Goal: Task Accomplishment & Management: Complete application form

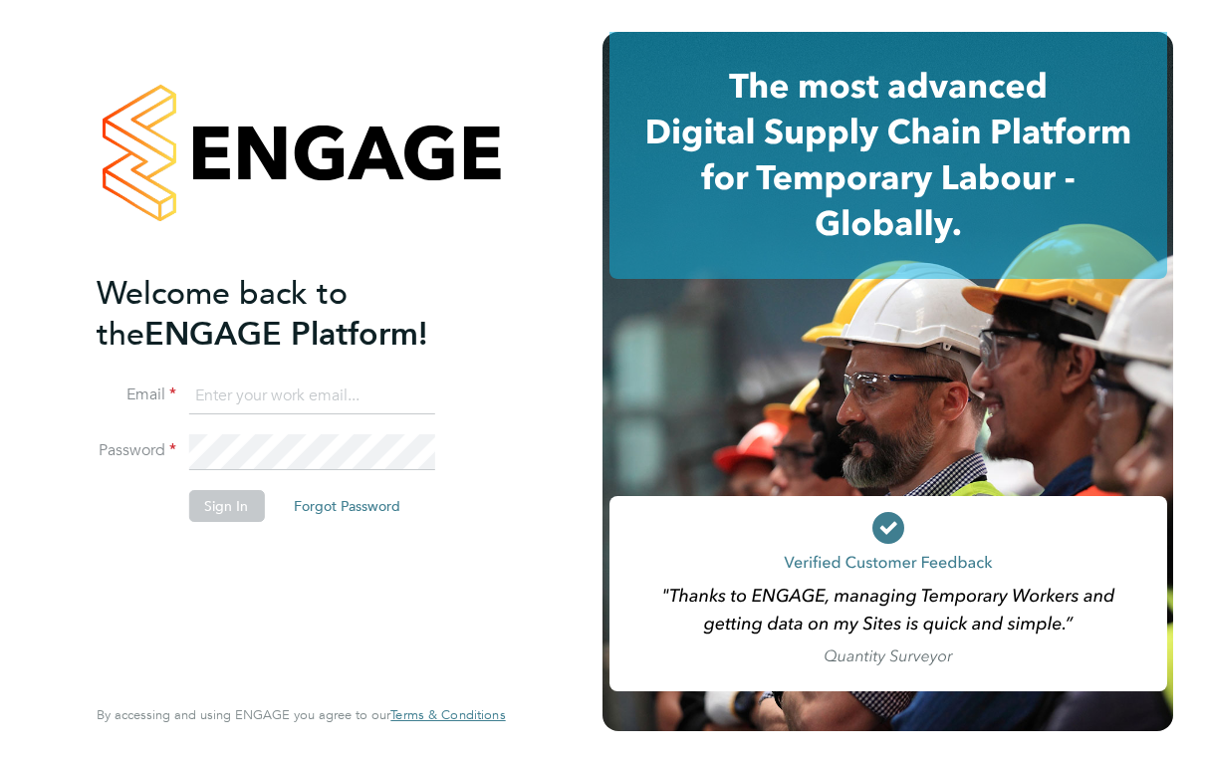
type input "[EMAIL_ADDRESS][DOMAIN_NAME]"
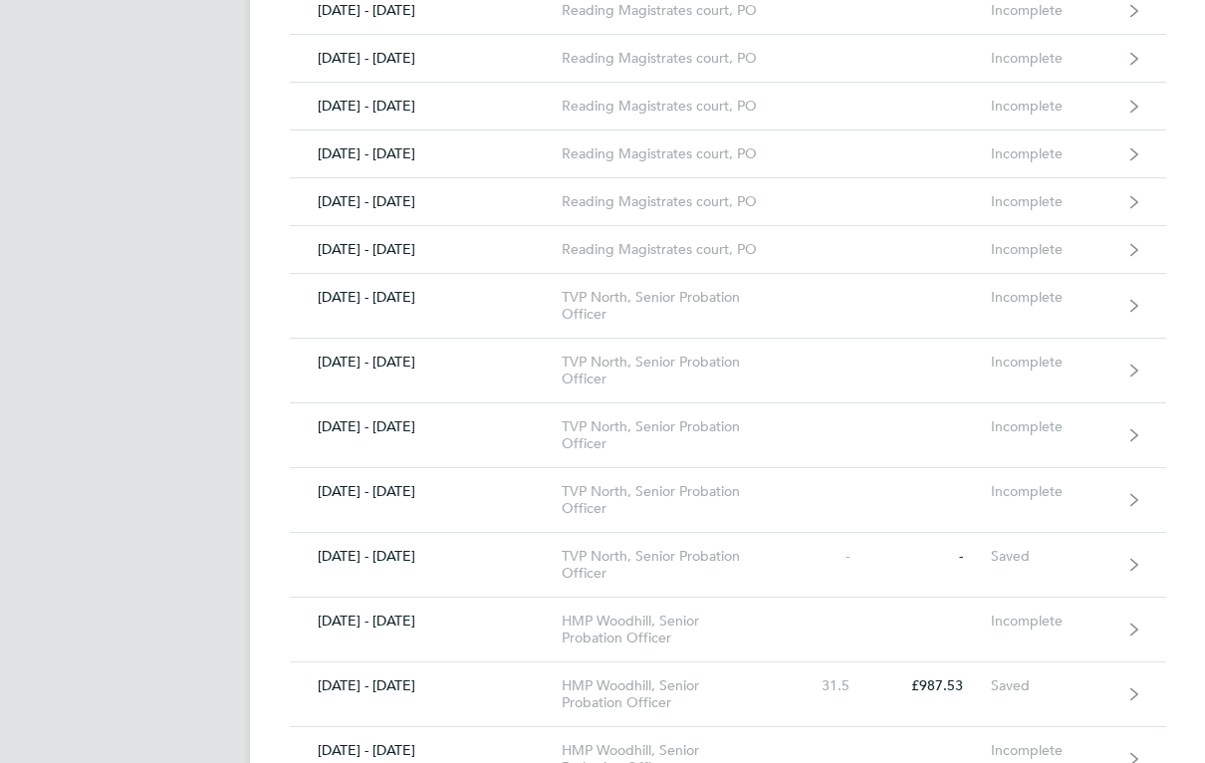
scroll to position [1532, 0]
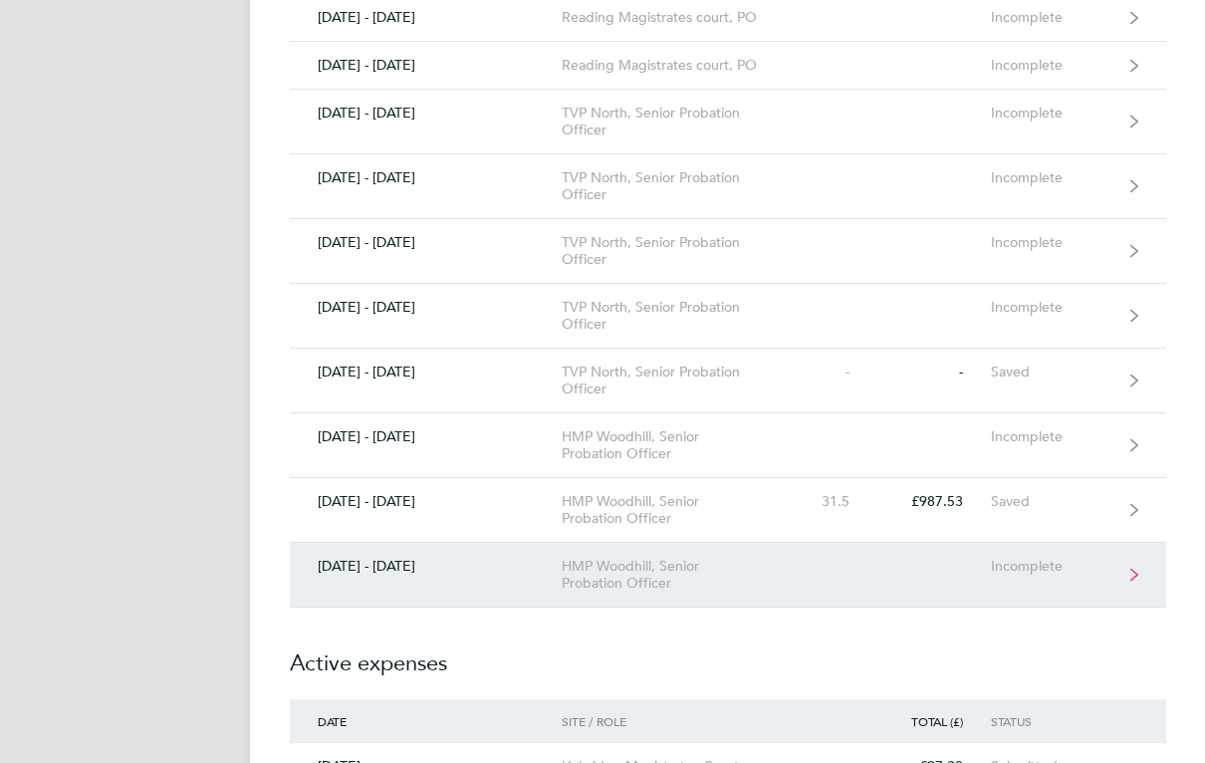
click at [667, 577] on div "HMP Woodhill, Senior Probation Officer" at bounding box center [675, 575] width 228 height 34
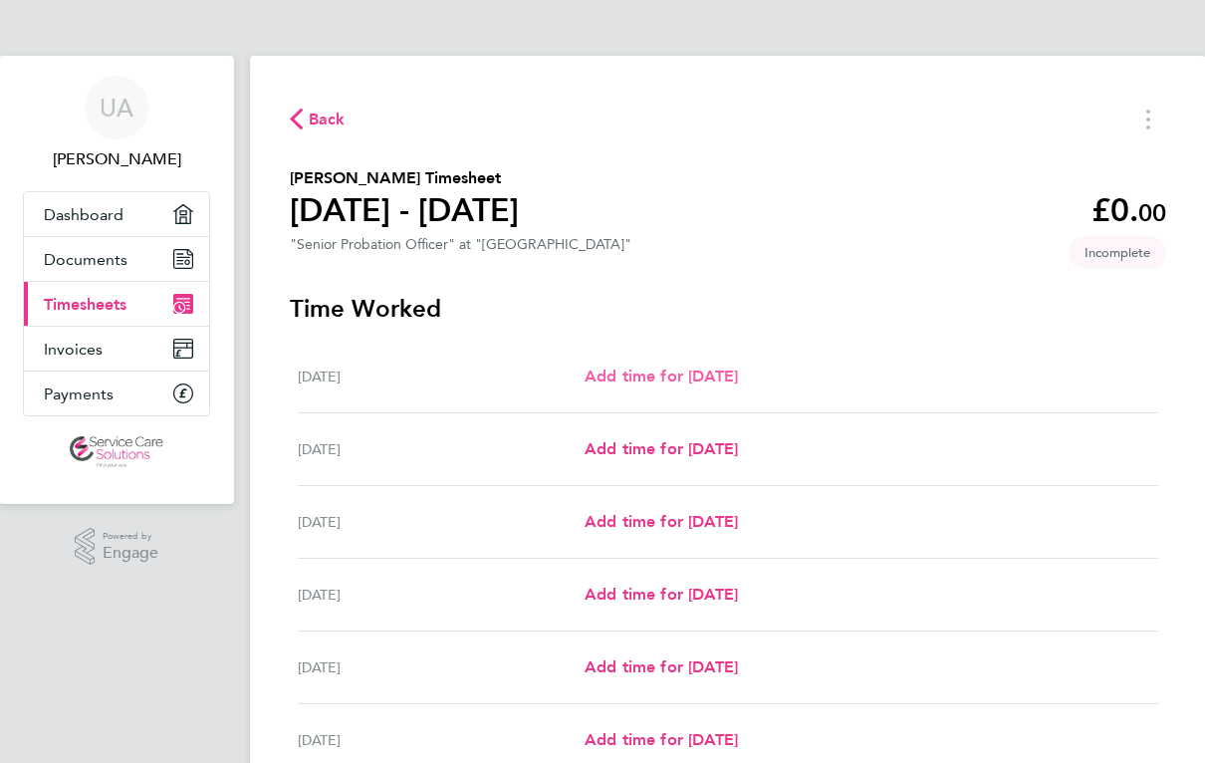
click at [738, 374] on span "Add time for Mon 01 Sep" at bounding box center [660, 375] width 153 height 19
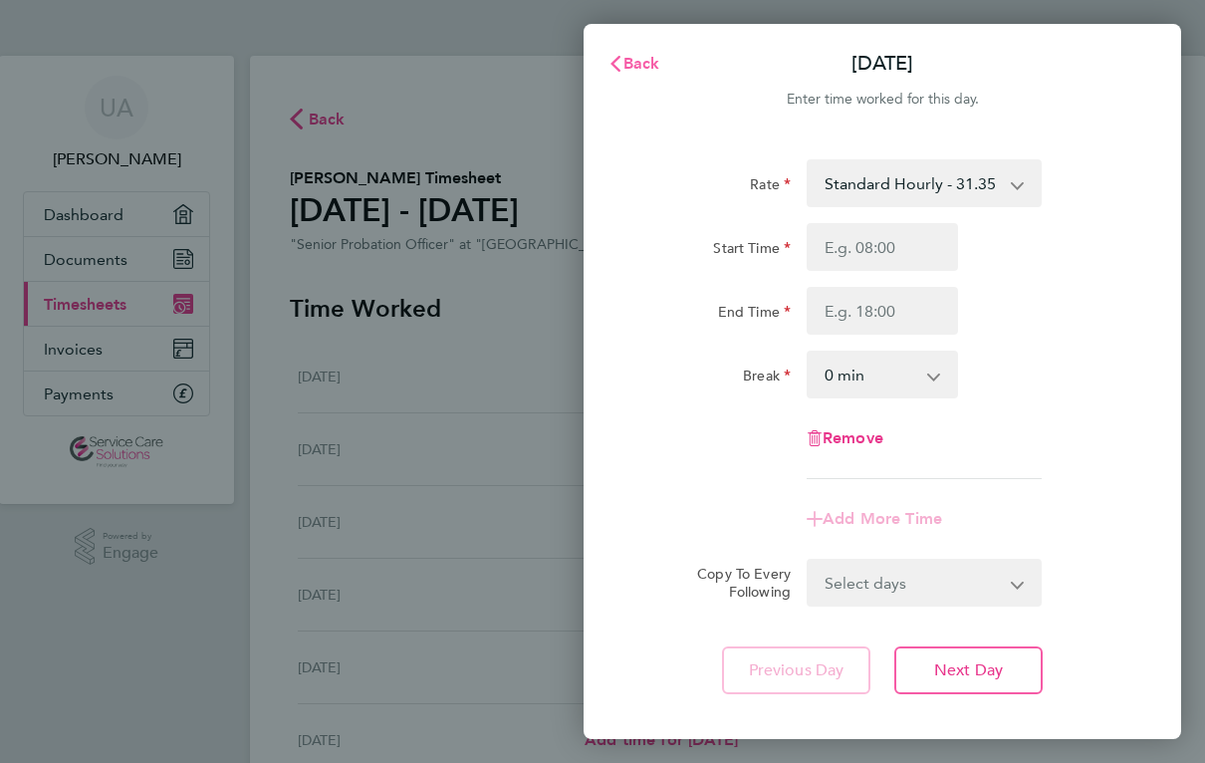
click at [629, 61] on span "Back" at bounding box center [641, 63] width 37 height 19
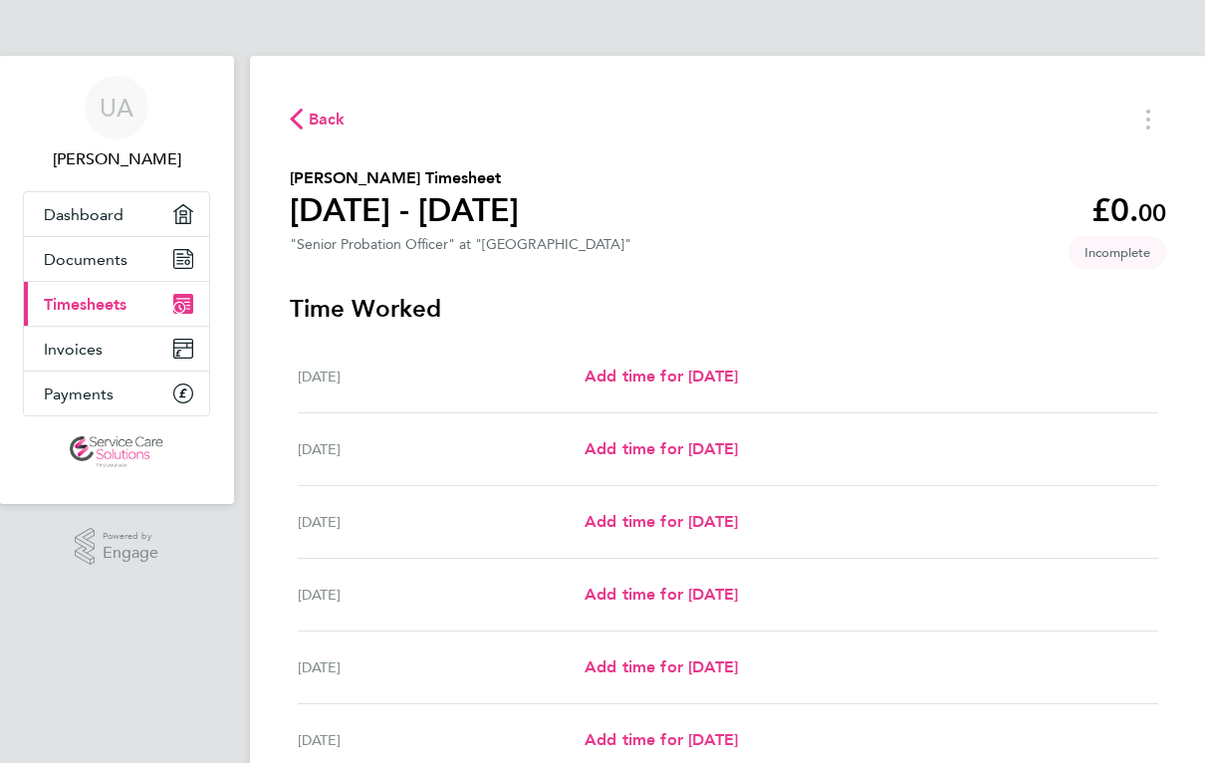
click at [329, 120] on span "Back" at bounding box center [327, 120] width 37 height 24
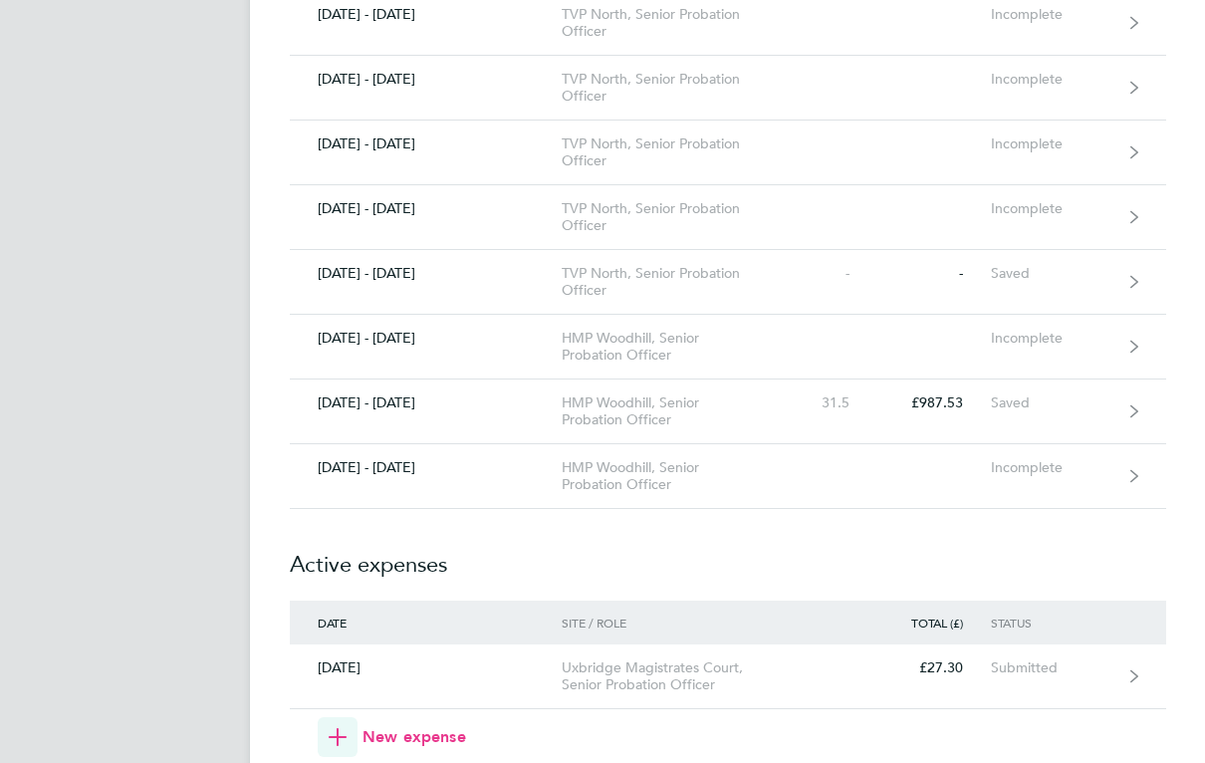
scroll to position [1745, 0]
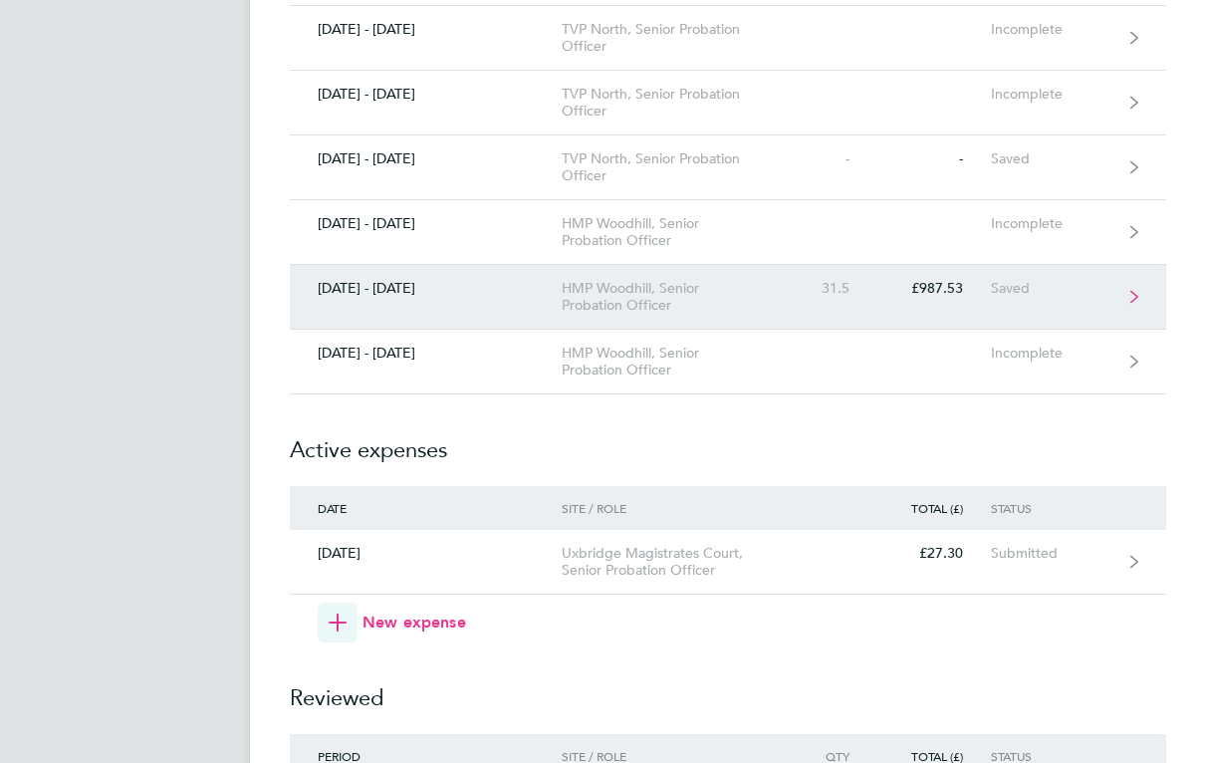
click at [1002, 292] on div "Saved" at bounding box center [1051, 289] width 122 height 17
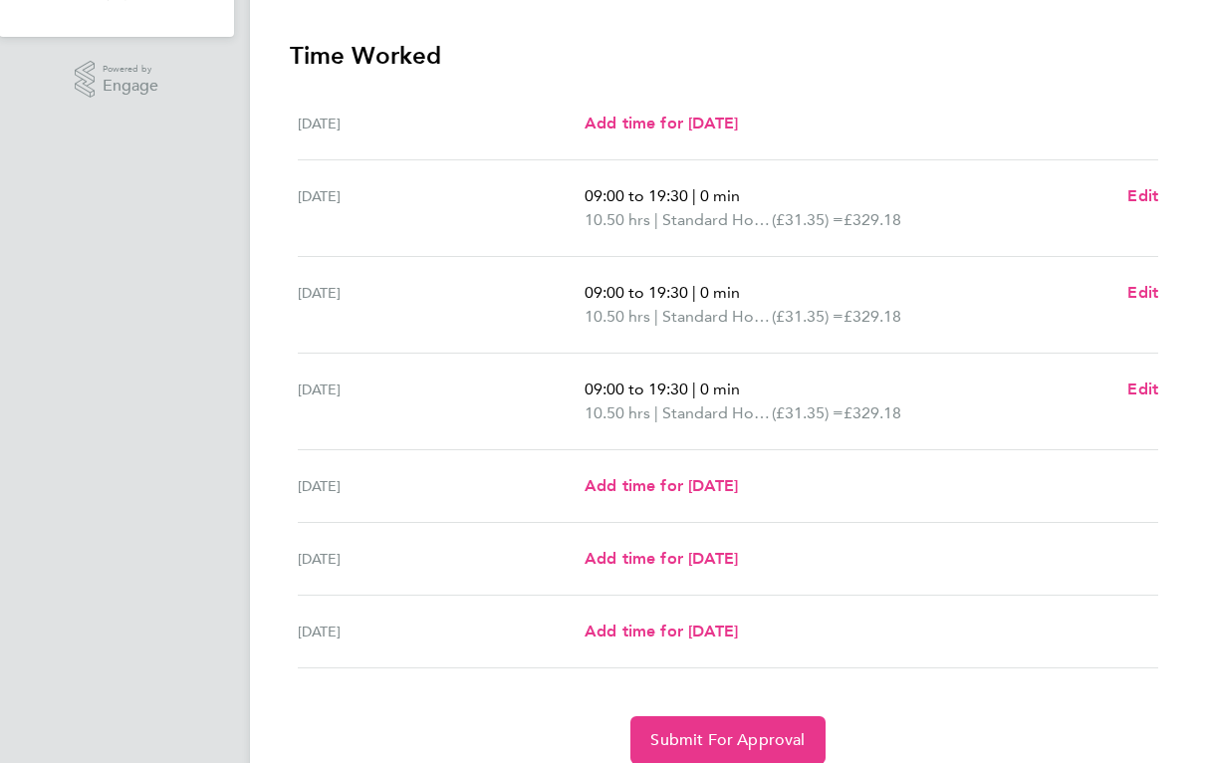
scroll to position [466, 0]
click at [738, 483] on span "Add time for Fri 29 Aug" at bounding box center [660, 486] width 153 height 19
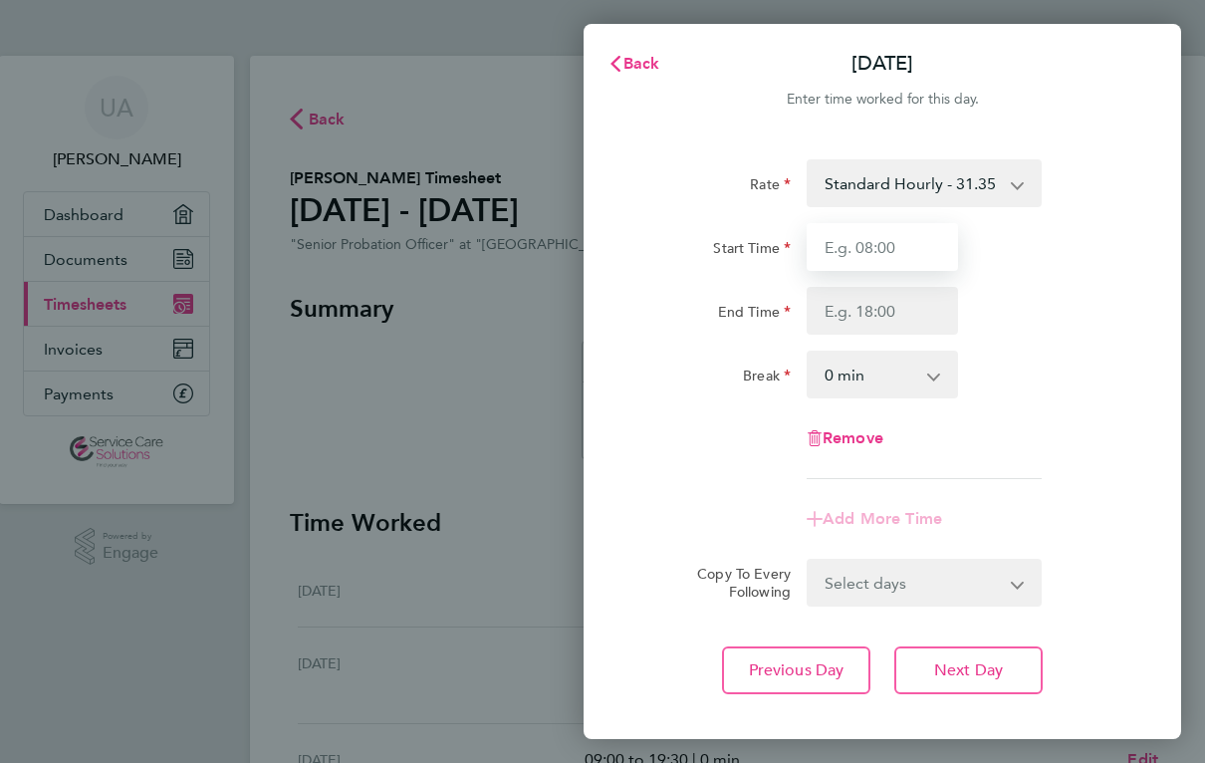
click at [944, 261] on input "Start Time" at bounding box center [881, 247] width 151 height 48
type input "09:00"
click at [903, 322] on input "End Time" at bounding box center [881, 311] width 151 height 48
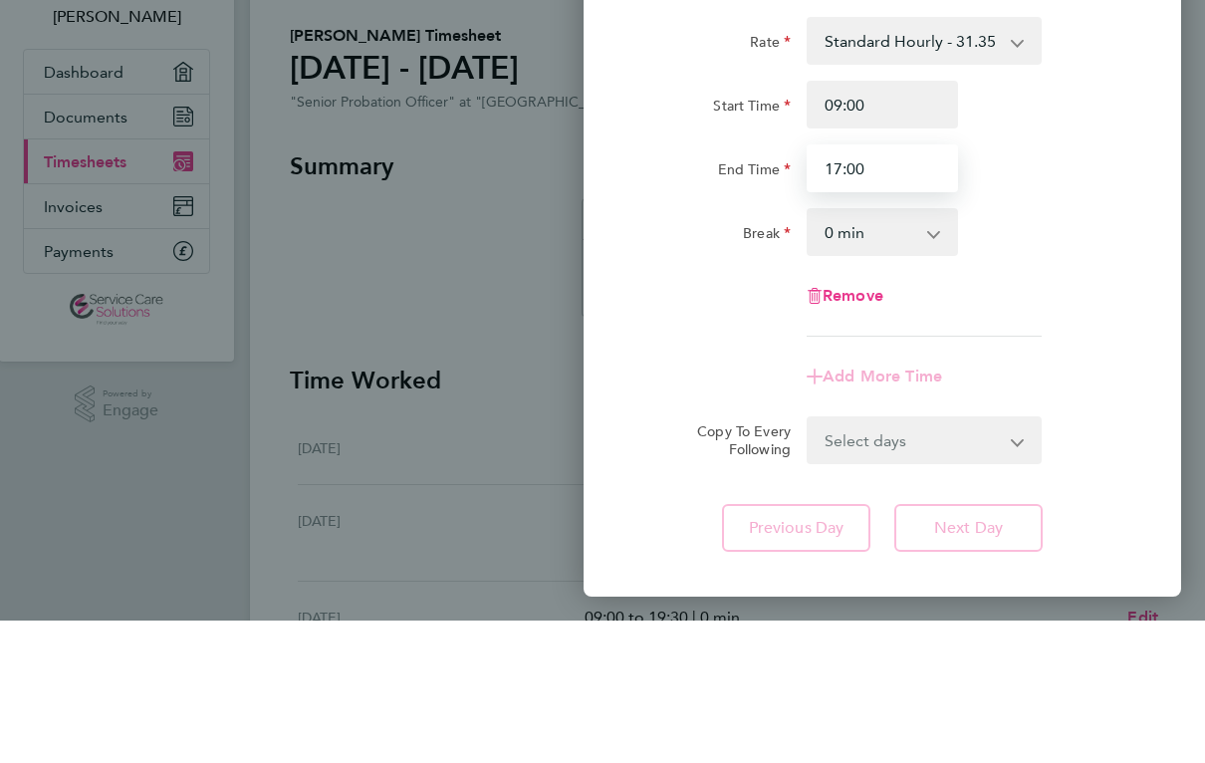
type input "17:00"
click at [911, 352] on select "0 min 15 min 30 min 45 min 60 min 75 min 90 min" at bounding box center [869, 374] width 123 height 44
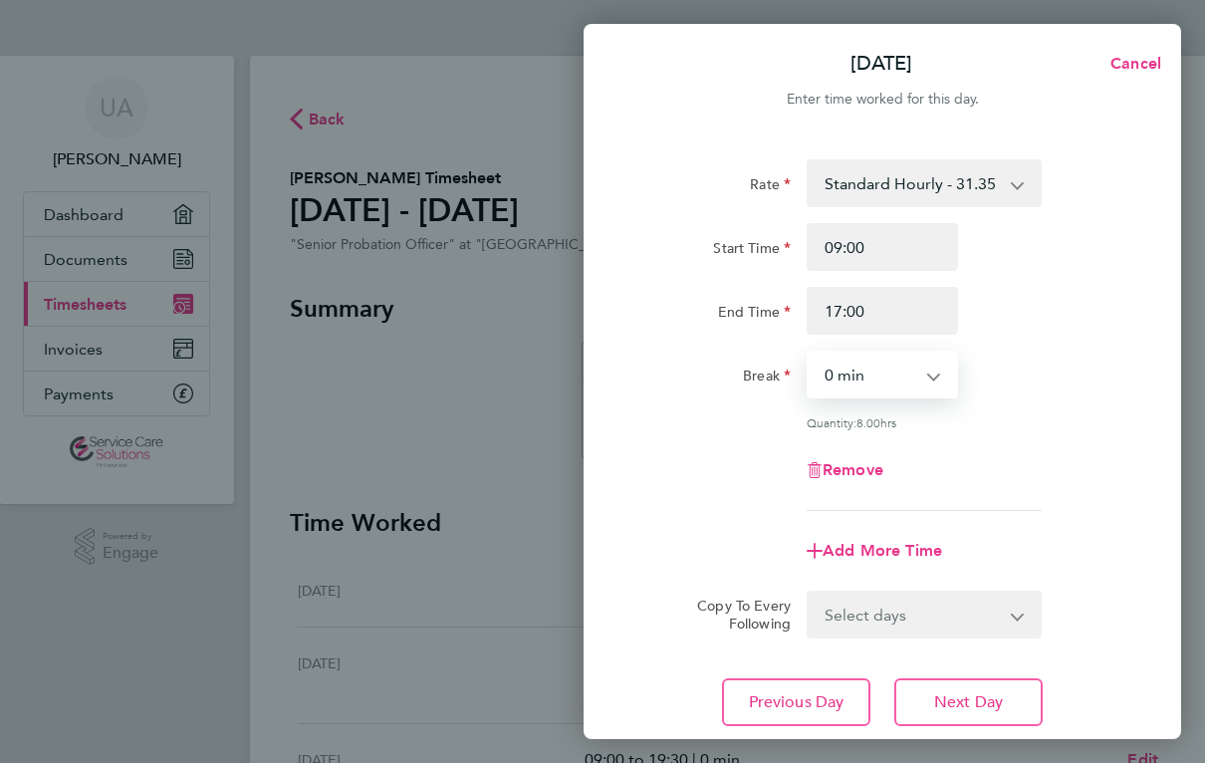
select select "30"
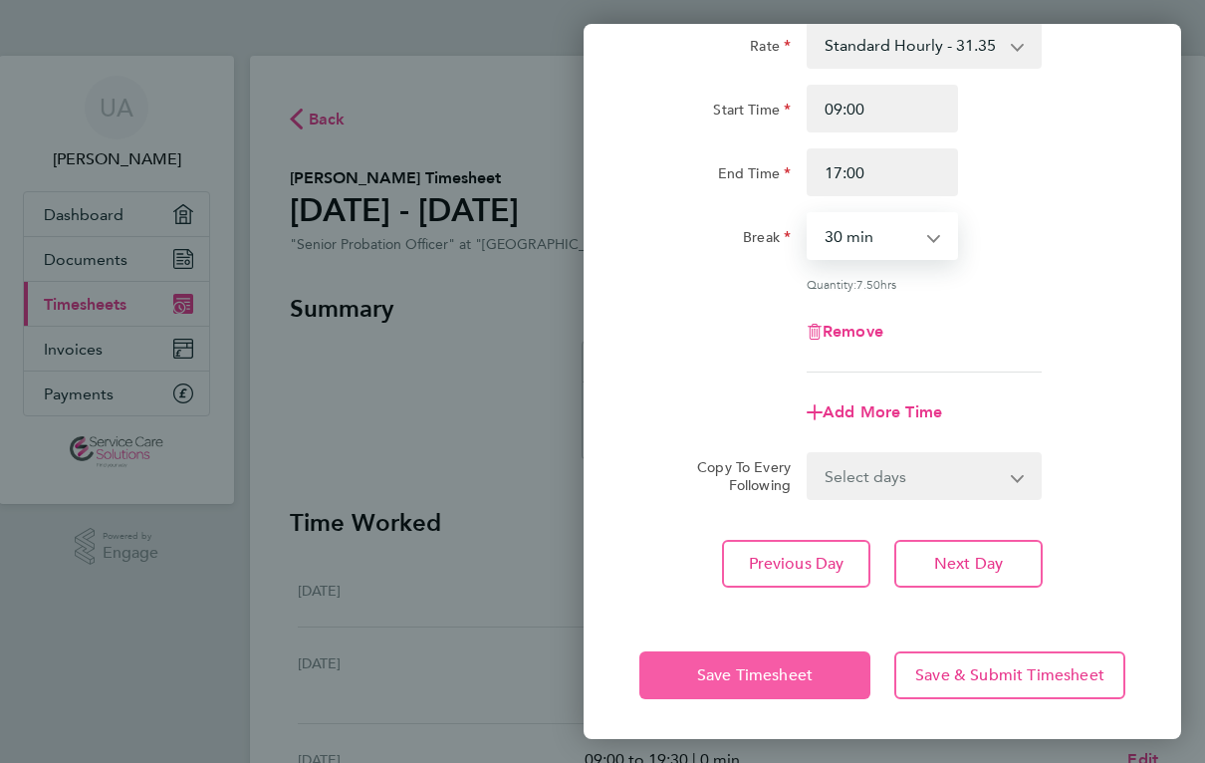
click at [798, 683] on span "Save Timesheet" at bounding box center [754, 675] width 115 height 20
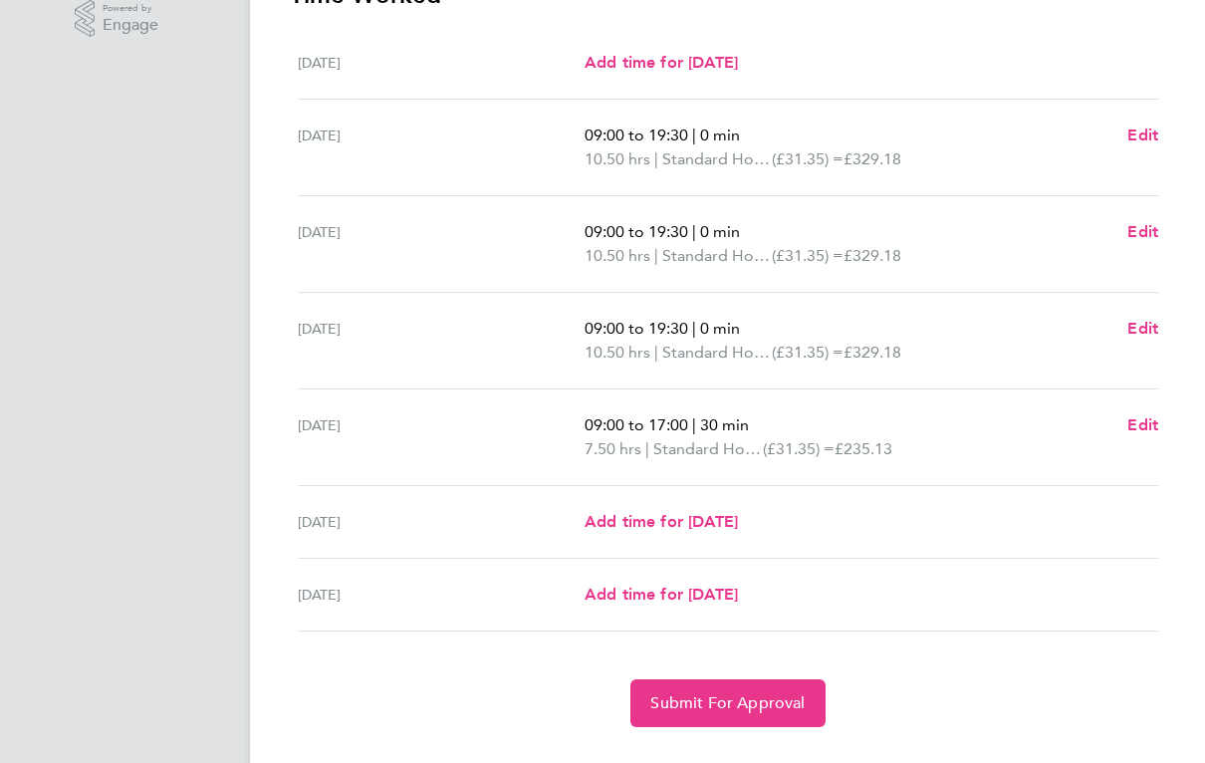
scroll to position [545, 0]
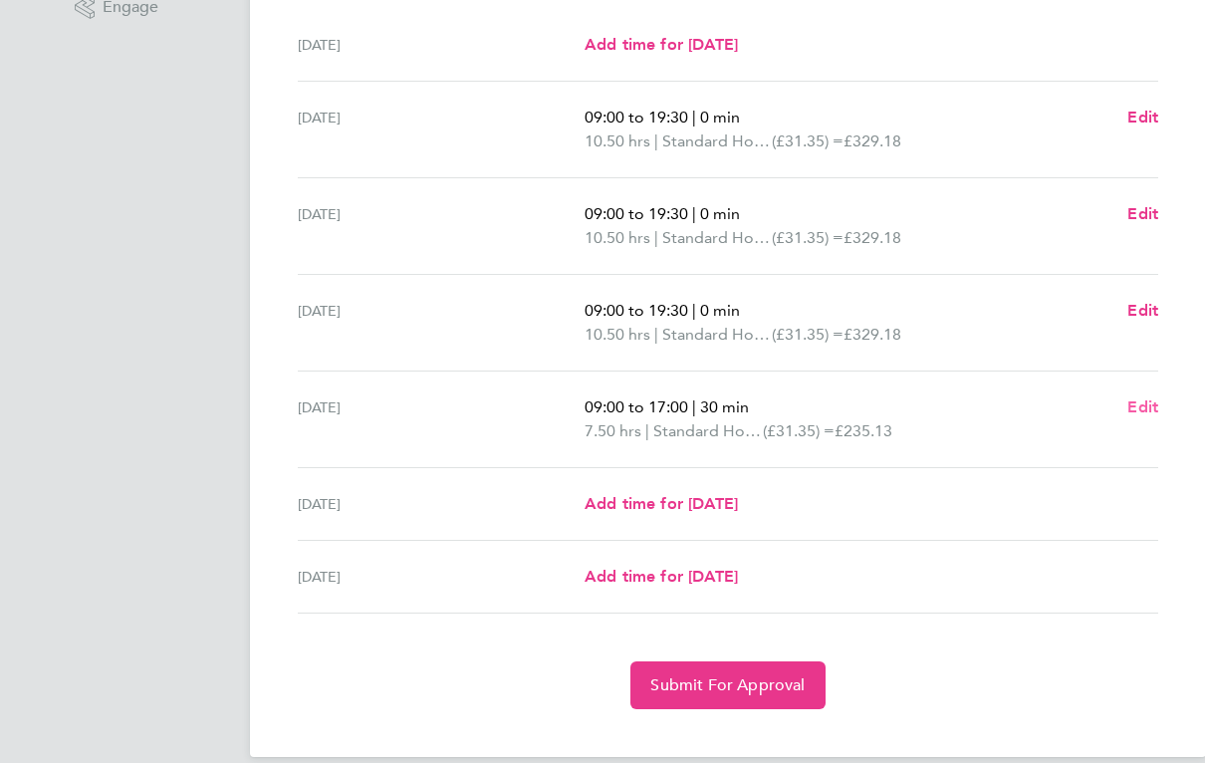
click at [1140, 408] on span "Edit" at bounding box center [1142, 407] width 31 height 19
select select "30"
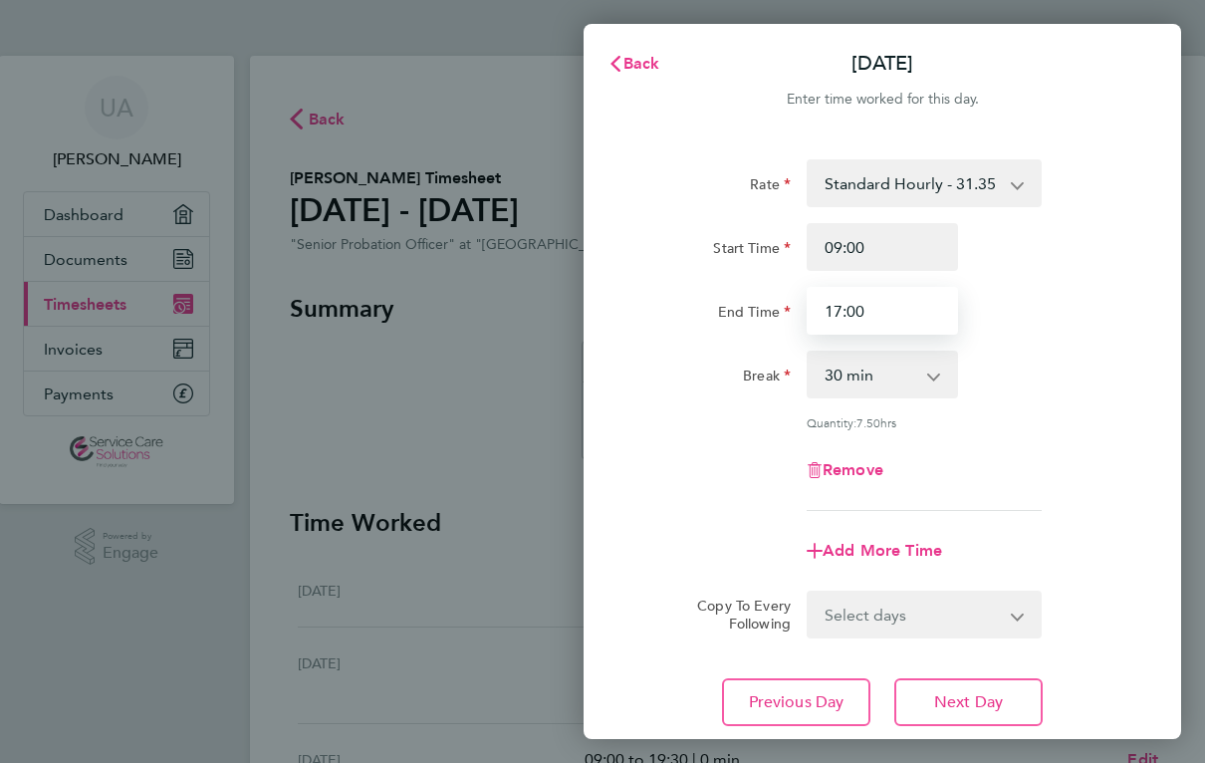
click at [922, 316] on input "17:00" at bounding box center [881, 311] width 151 height 48
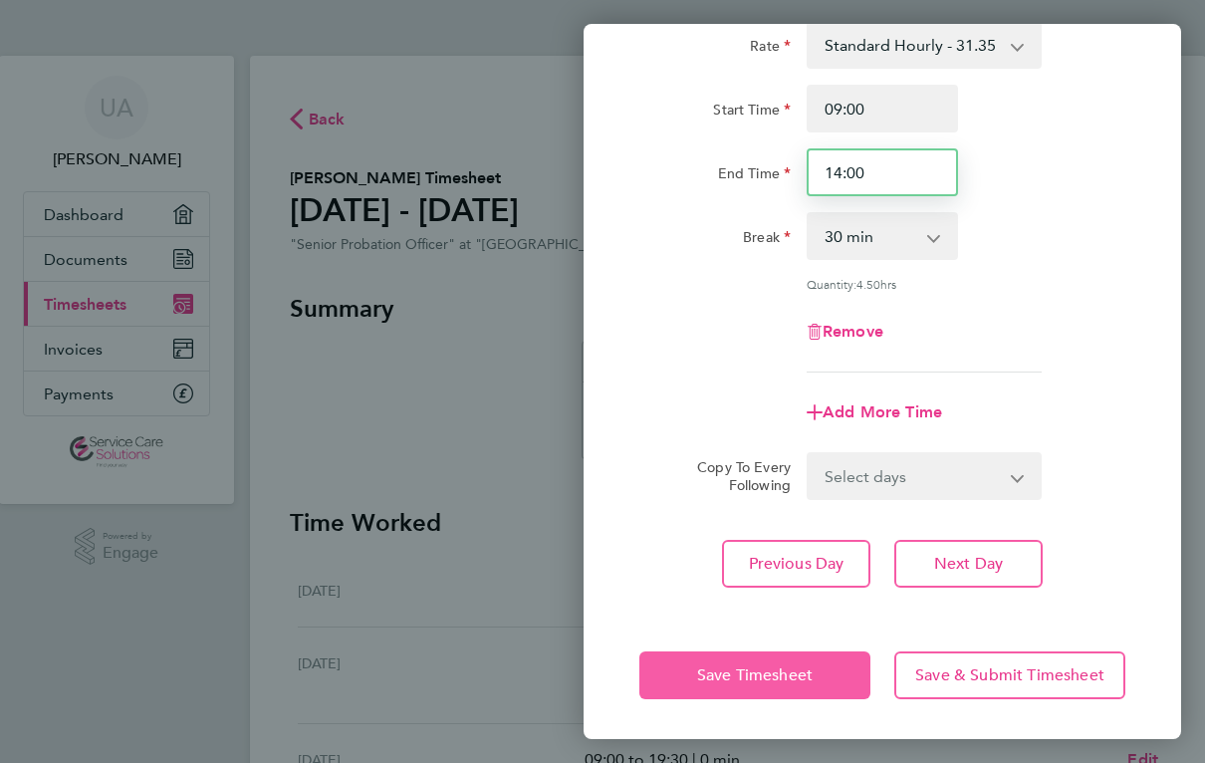
type input "14:00"
click at [727, 671] on span "Save Timesheet" at bounding box center [754, 675] width 115 height 20
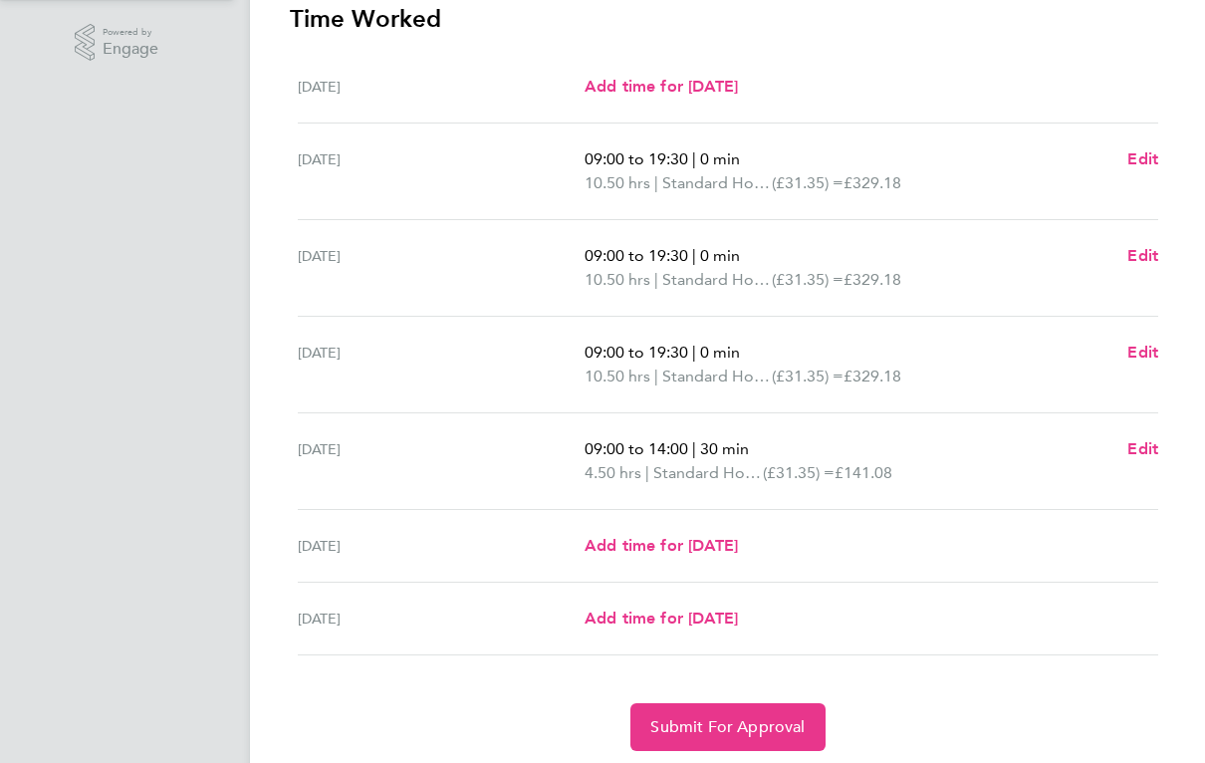
scroll to position [504, 0]
click at [784, 726] on span "Submit For Approval" at bounding box center [727, 727] width 154 height 20
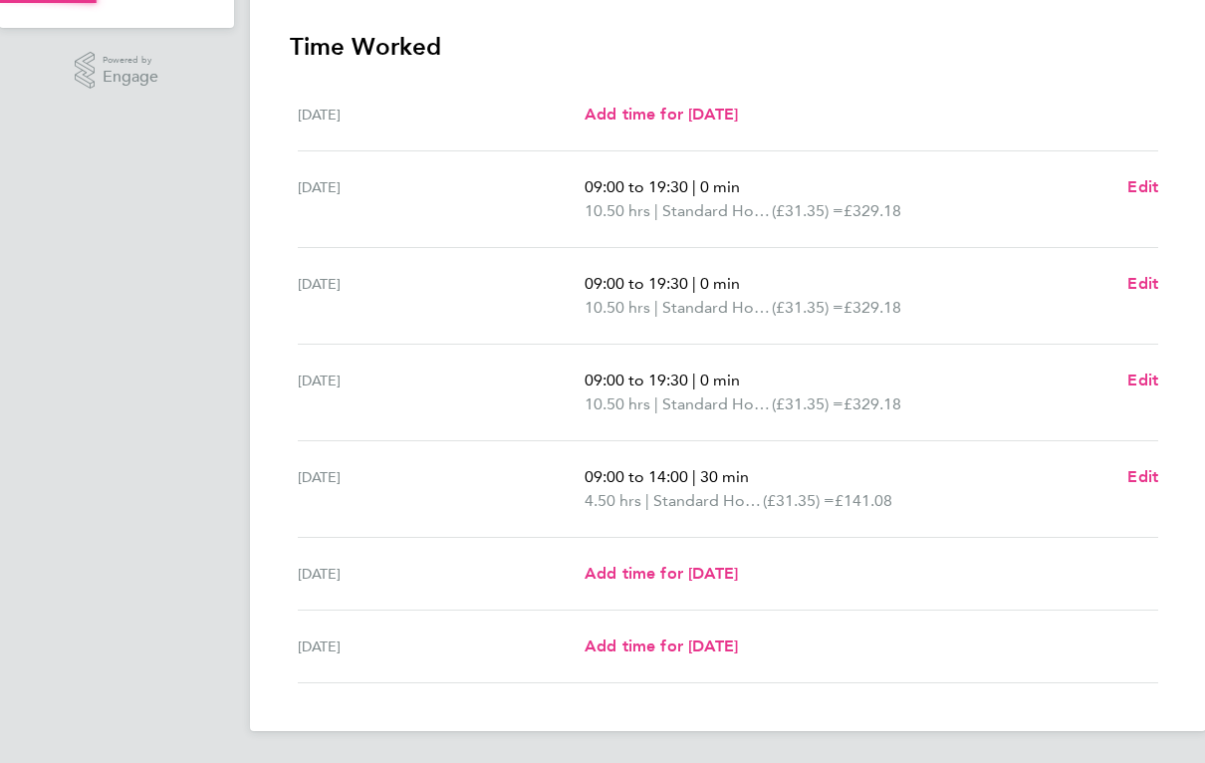
scroll to position [453, 0]
